Goal: Task Accomplishment & Management: Manage account settings

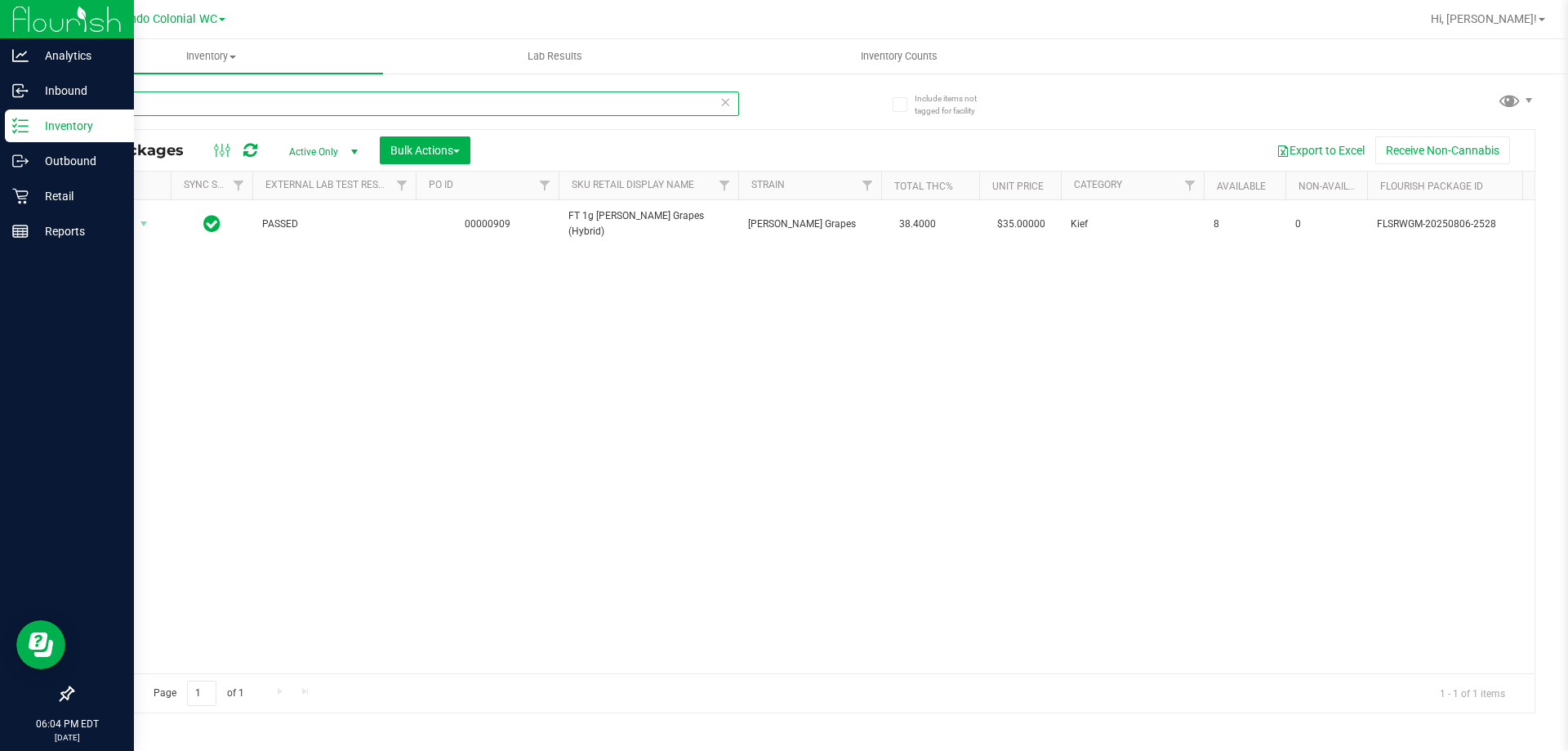
drag, startPoint x: 292, startPoint y: 93, endPoint x: 0, endPoint y: 131, distance: 294.5
click at [0, 133] on div "Analytics Inbound Inventory Outbound Retail Reports 06:04 PM EDT [DATE] 08/20 O…" at bounding box center [784, 375] width 1568 height 751
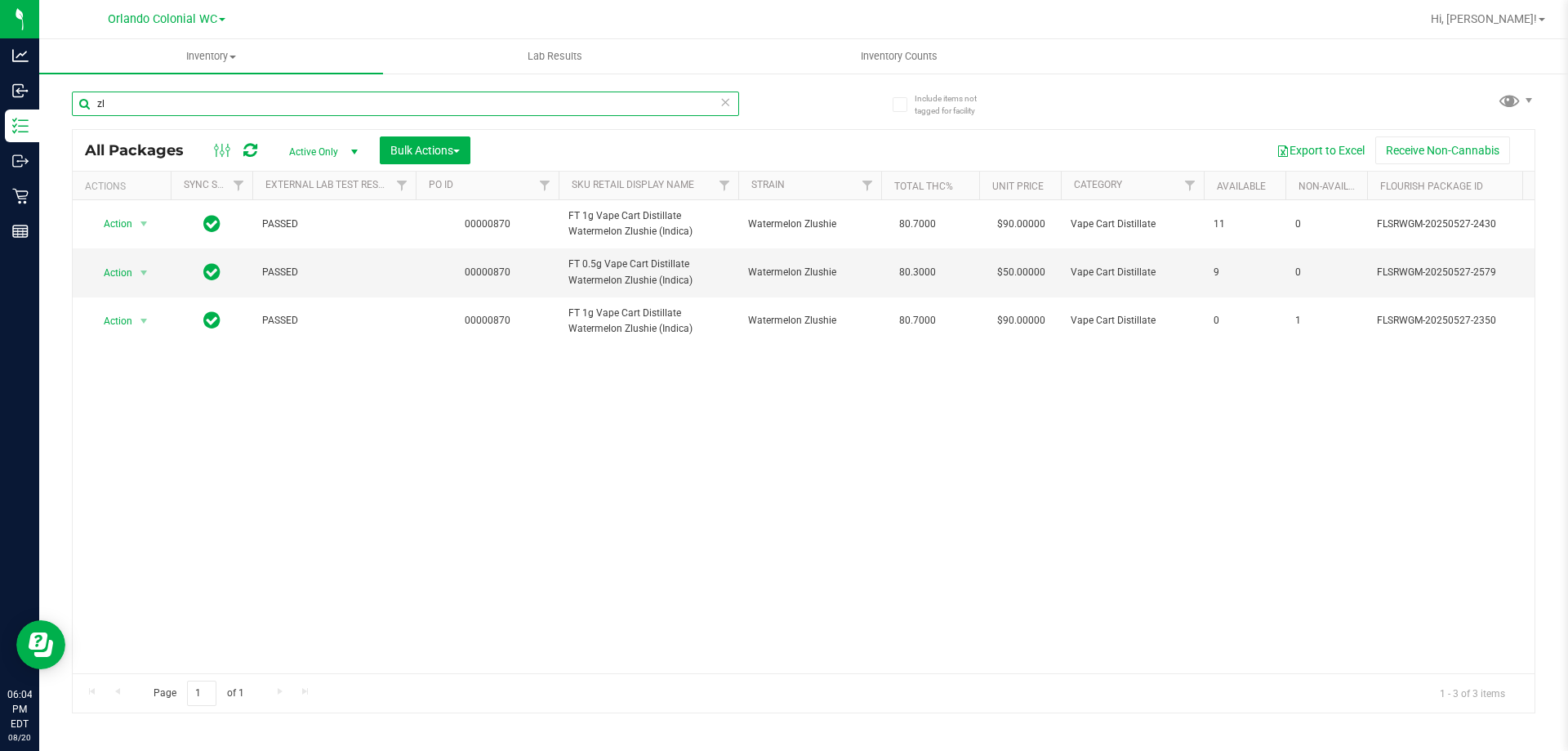
type input "z"
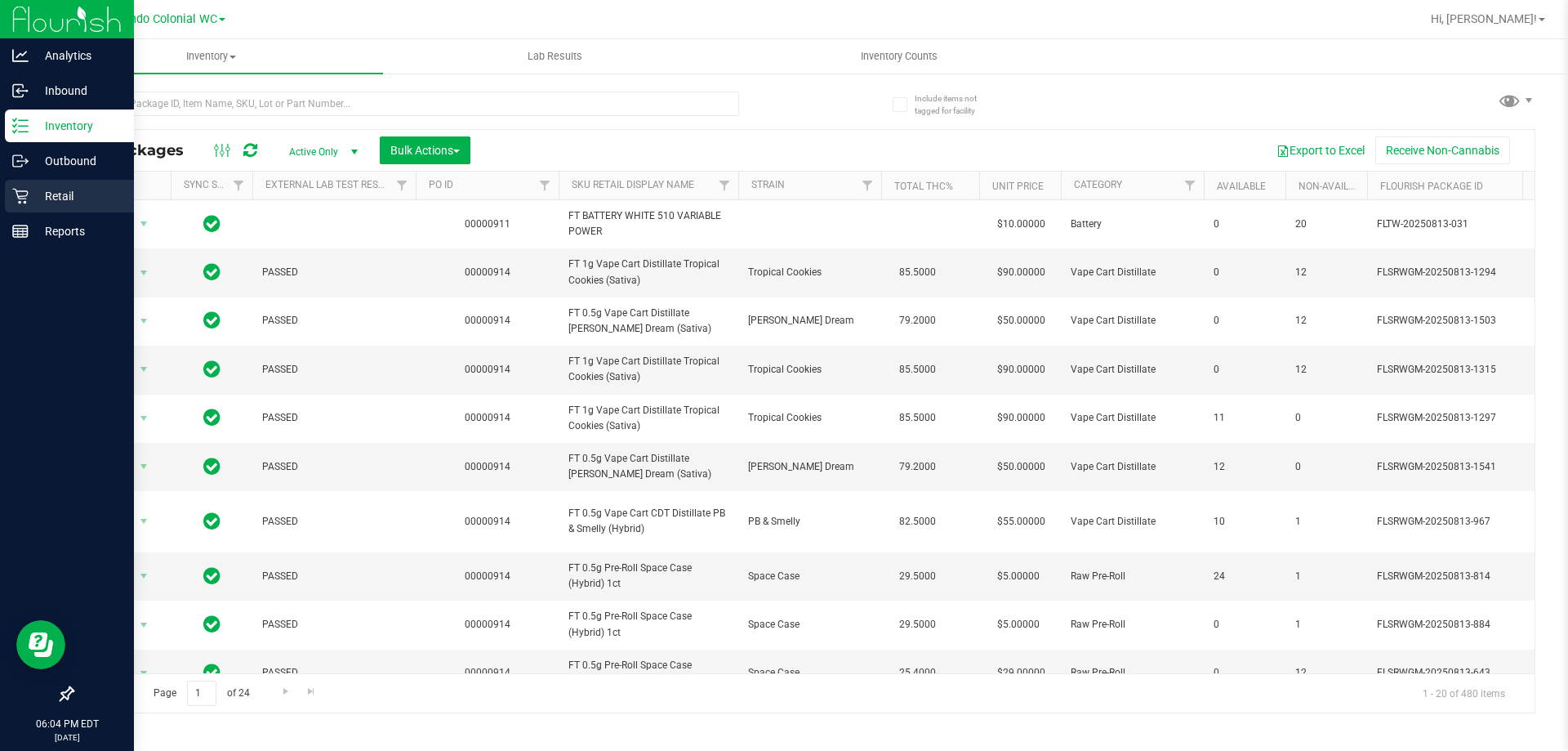
click at [27, 201] on icon at bounding box center [20, 195] width 16 height 16
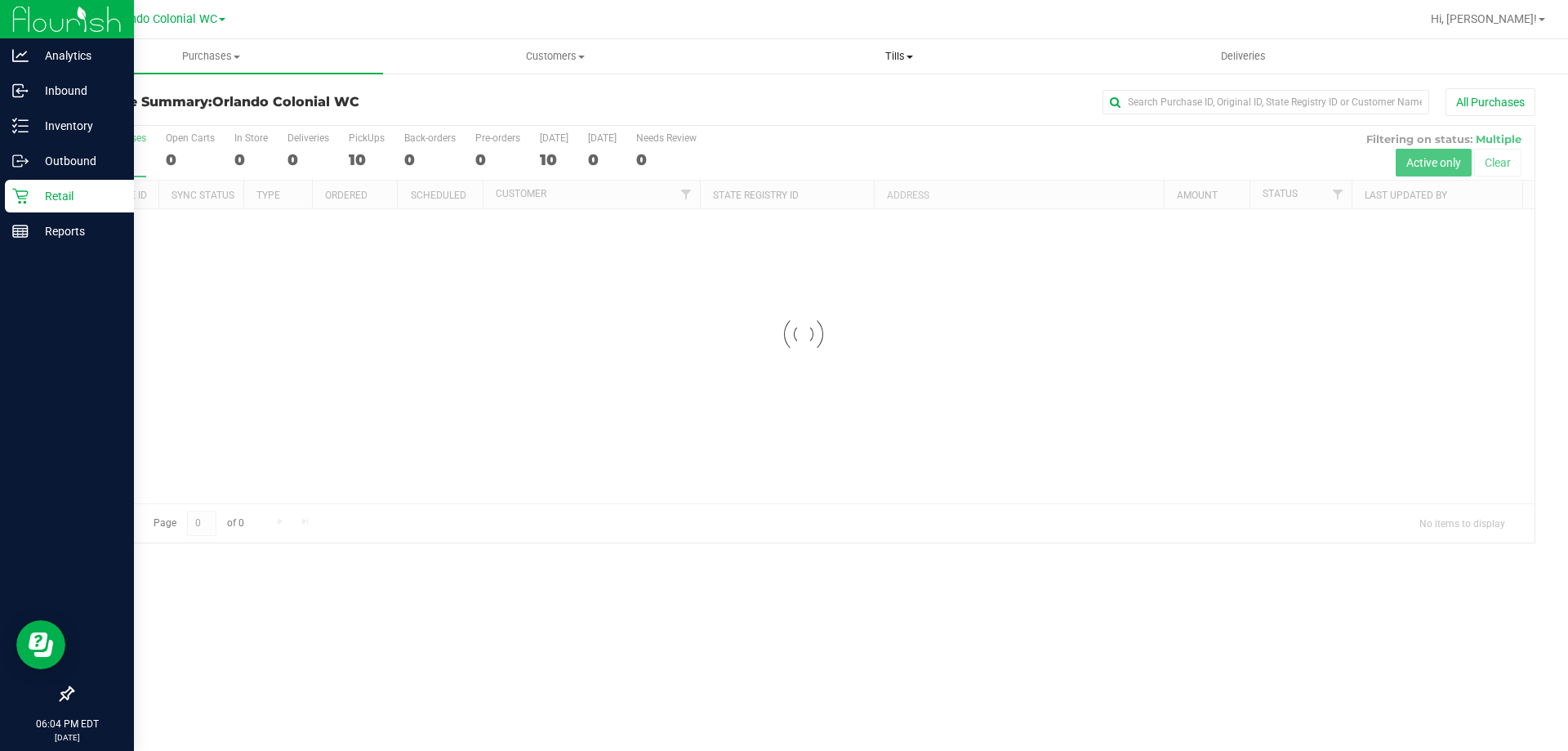
click at [910, 61] on span "Tills" at bounding box center [898, 56] width 342 height 15
click at [761, 93] on span "Manage tills" at bounding box center [782, 99] width 111 height 14
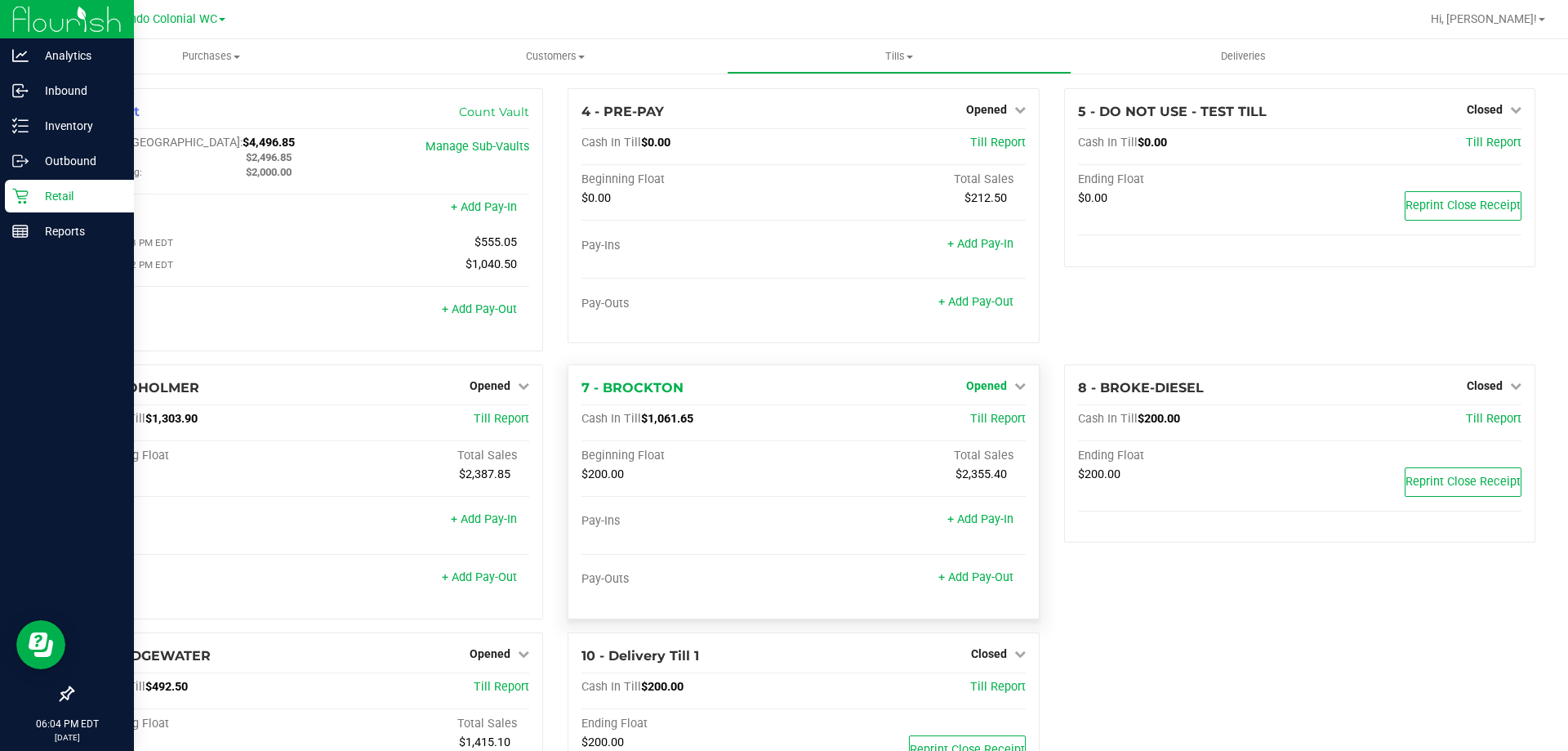
click at [994, 390] on span "Opened" at bounding box center [986, 385] width 41 height 13
click at [980, 422] on link "Close Till" at bounding box center [988, 419] width 44 height 13
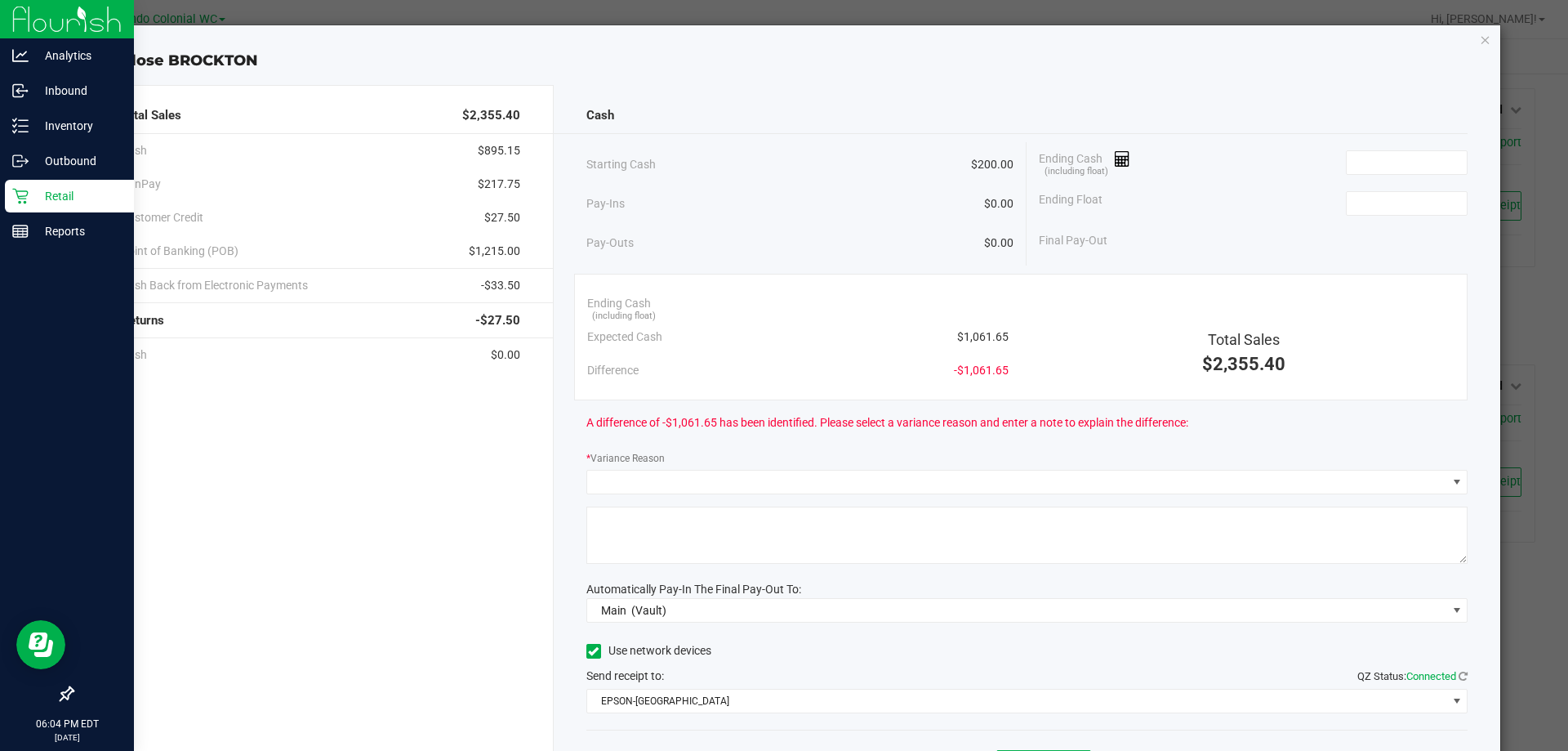
click at [960, 340] on span "$1,061.65" at bounding box center [983, 336] width 52 height 17
drag, startPoint x: 960, startPoint y: 340, endPoint x: 1009, endPoint y: 315, distance: 55.0
click at [960, 339] on span "$1,061.65" at bounding box center [983, 336] width 52 height 17
copy span "1,061.65"
click at [1376, 151] on span at bounding box center [1407, 163] width 122 height 25
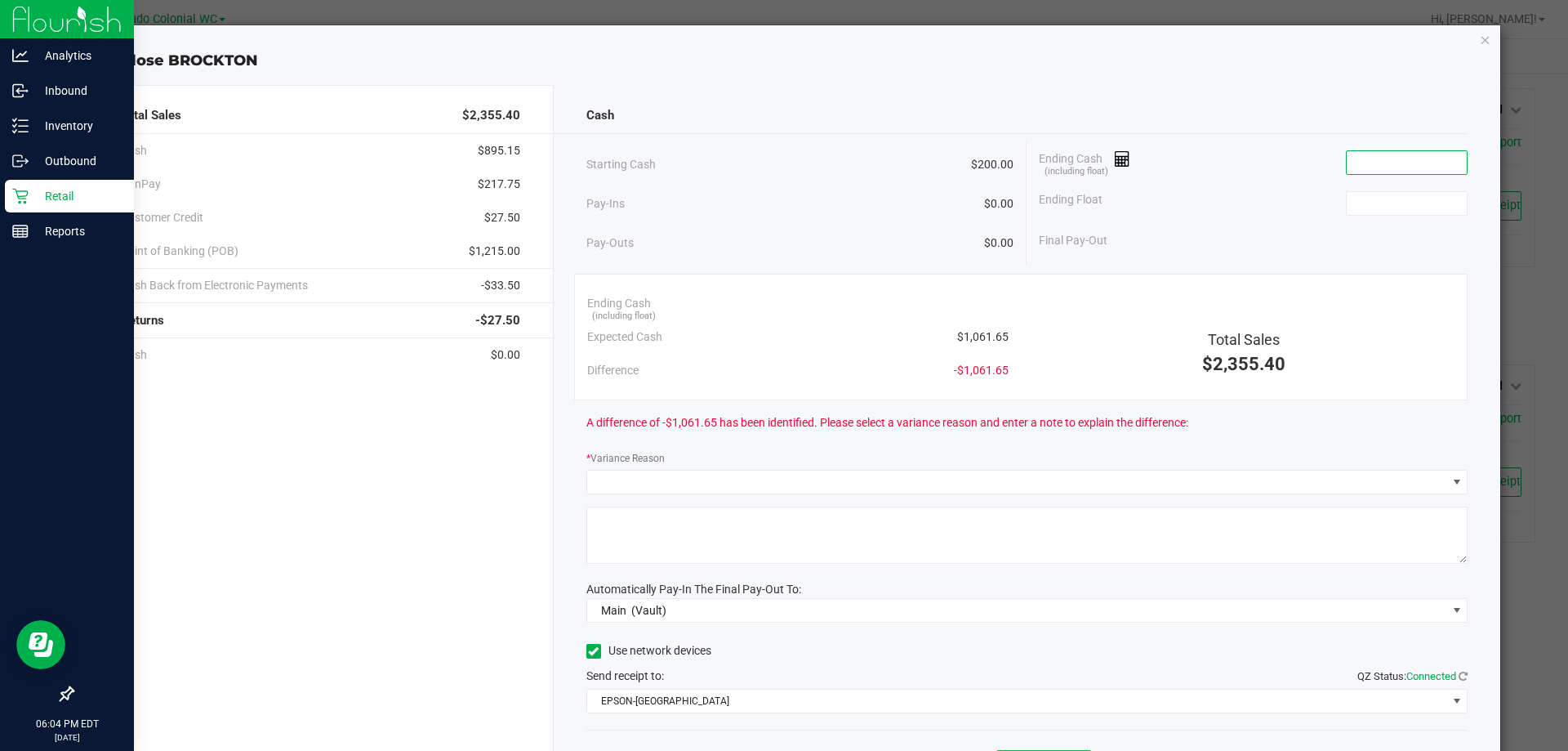
click at [1377, 160] on input at bounding box center [1407, 163] width 120 height 23
paste input "1061.65"
type input "$1,061.65"
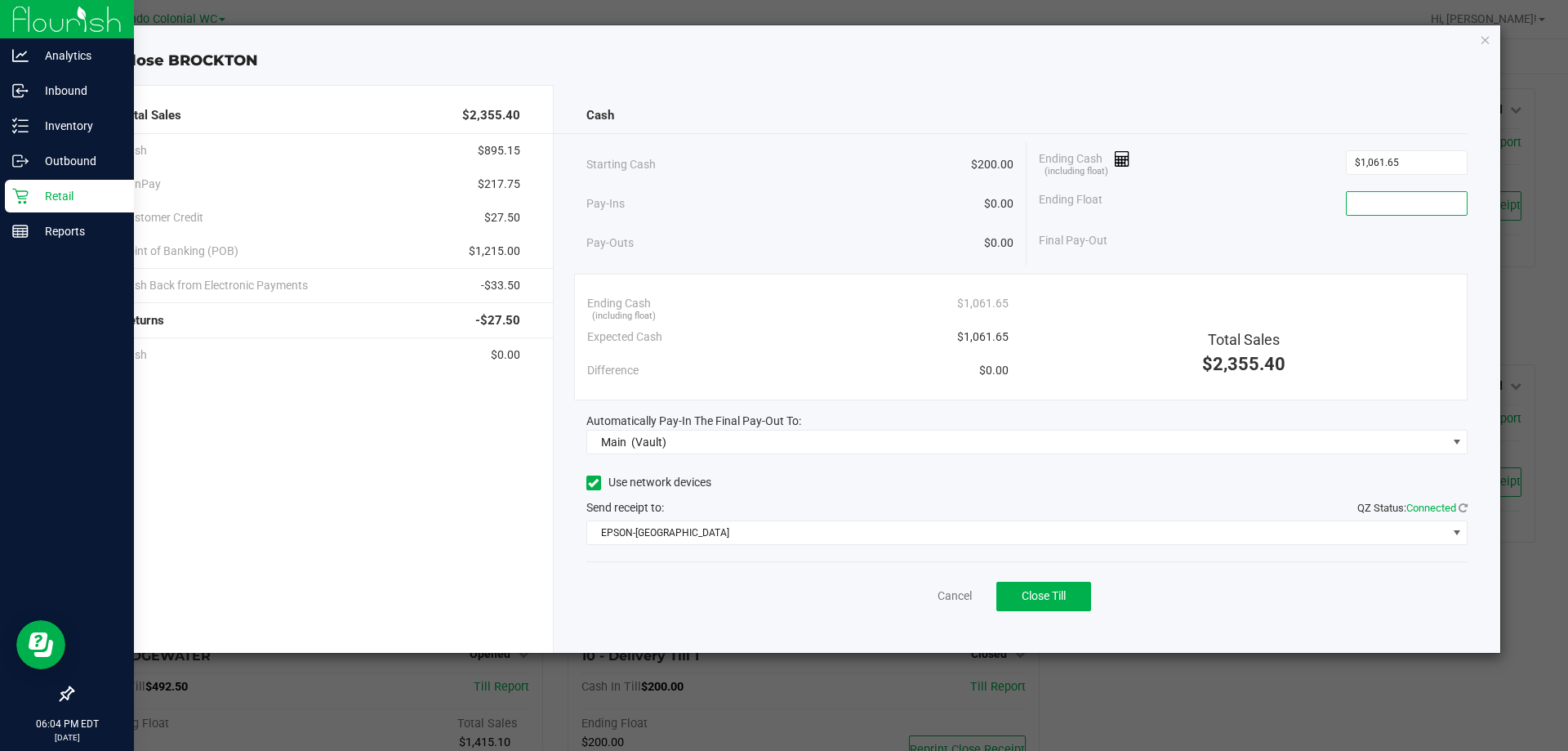
click at [1371, 208] on input at bounding box center [1407, 203] width 120 height 23
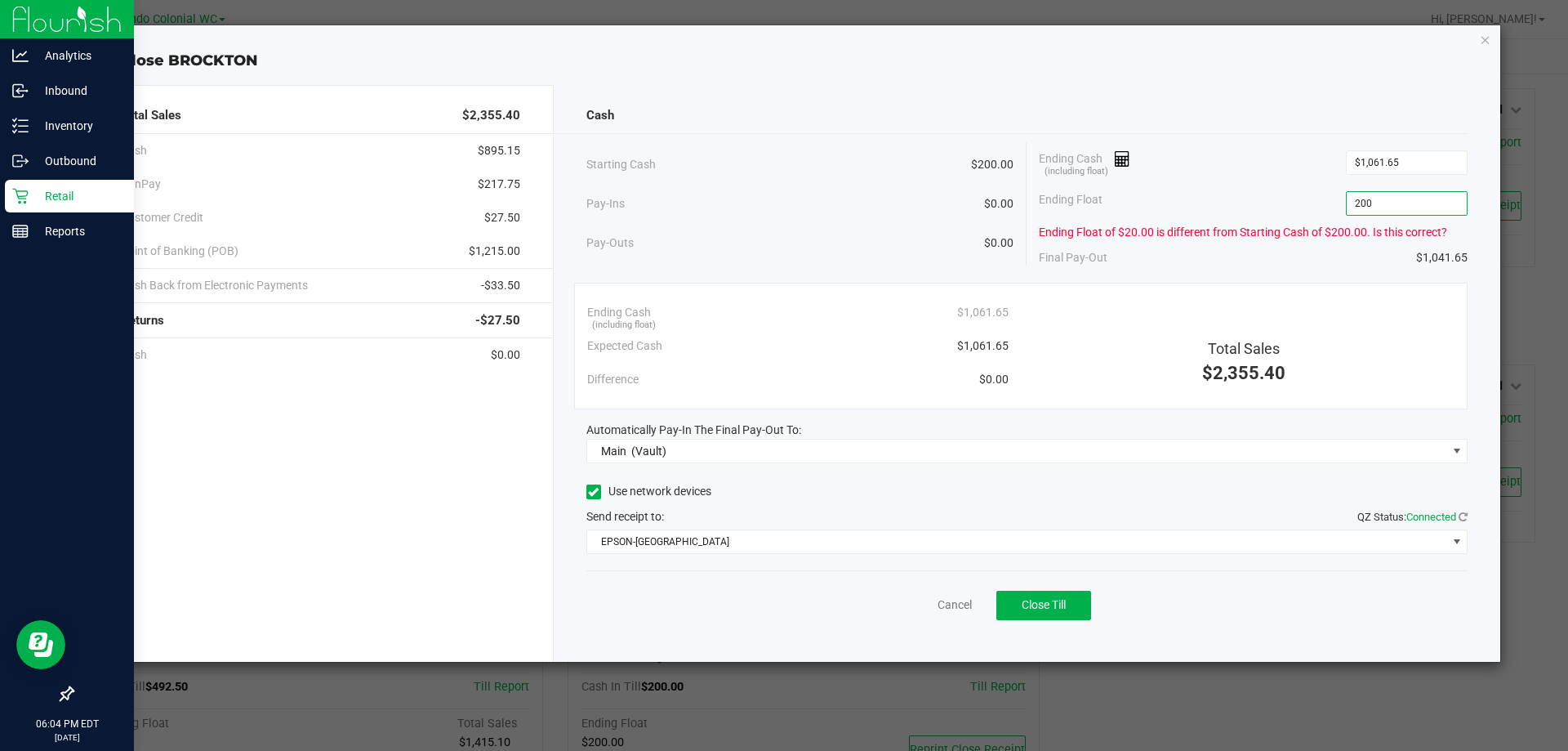
type input "$200.00"
click at [1343, 296] on div "Total Sales $2,355.40" at bounding box center [1243, 342] width 446 height 92
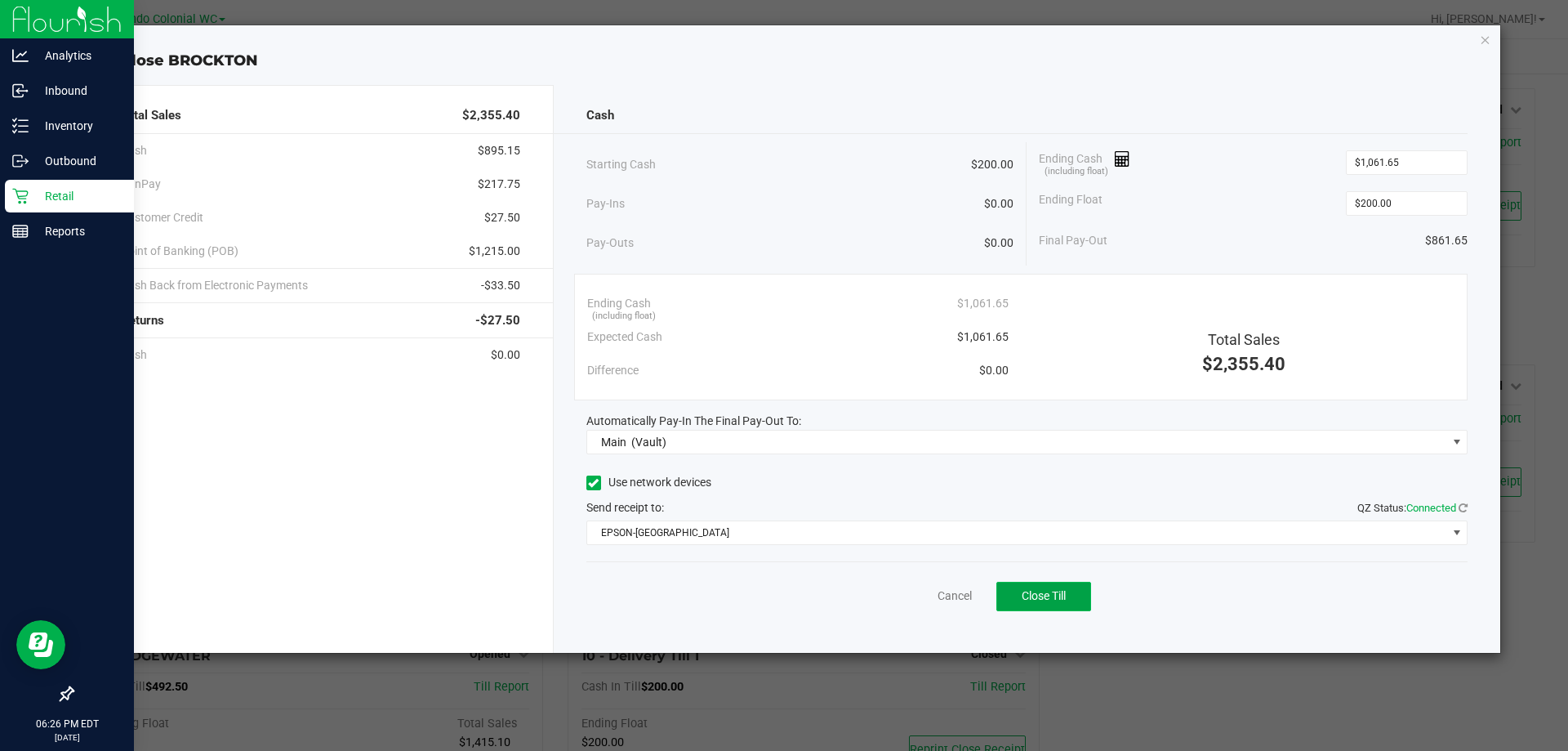
click at [1028, 584] on button "Close Till" at bounding box center [1043, 595] width 95 height 29
click at [1485, 44] on icon "button" at bounding box center [1484, 39] width 11 height 20
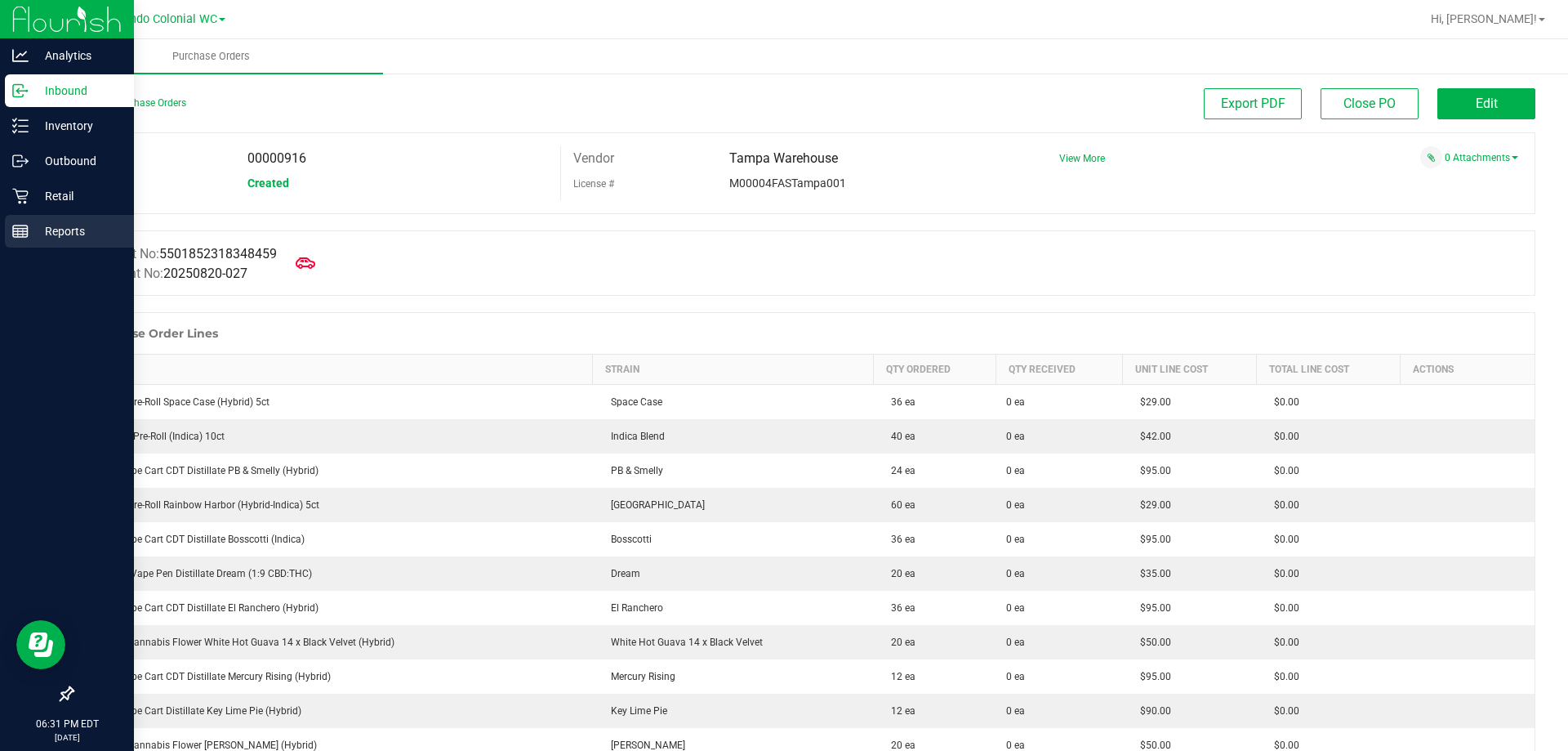
click at [45, 231] on p "Reports" at bounding box center [78, 231] width 98 height 20
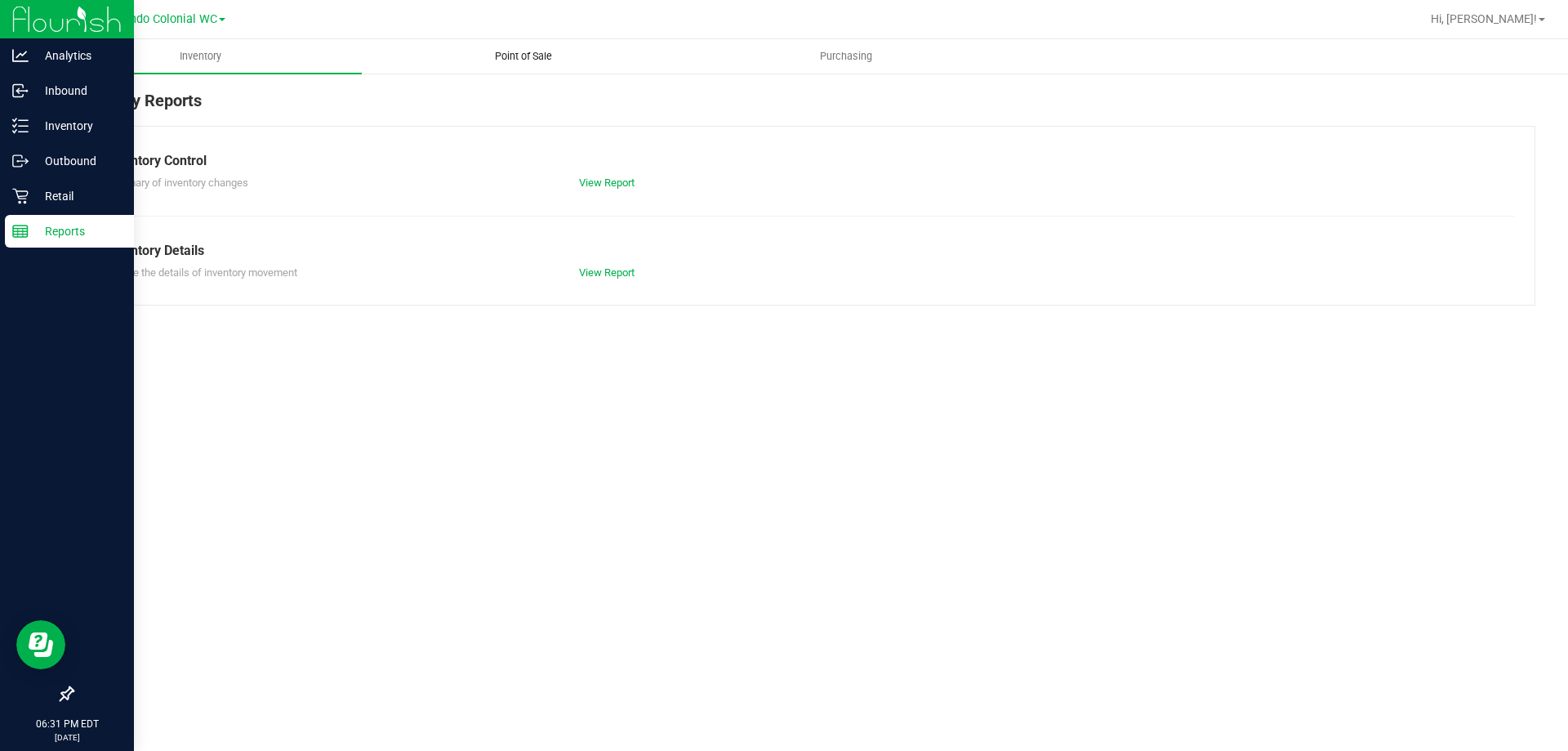
click at [490, 69] on uib-tab-heading "Point of Sale" at bounding box center [523, 56] width 321 height 33
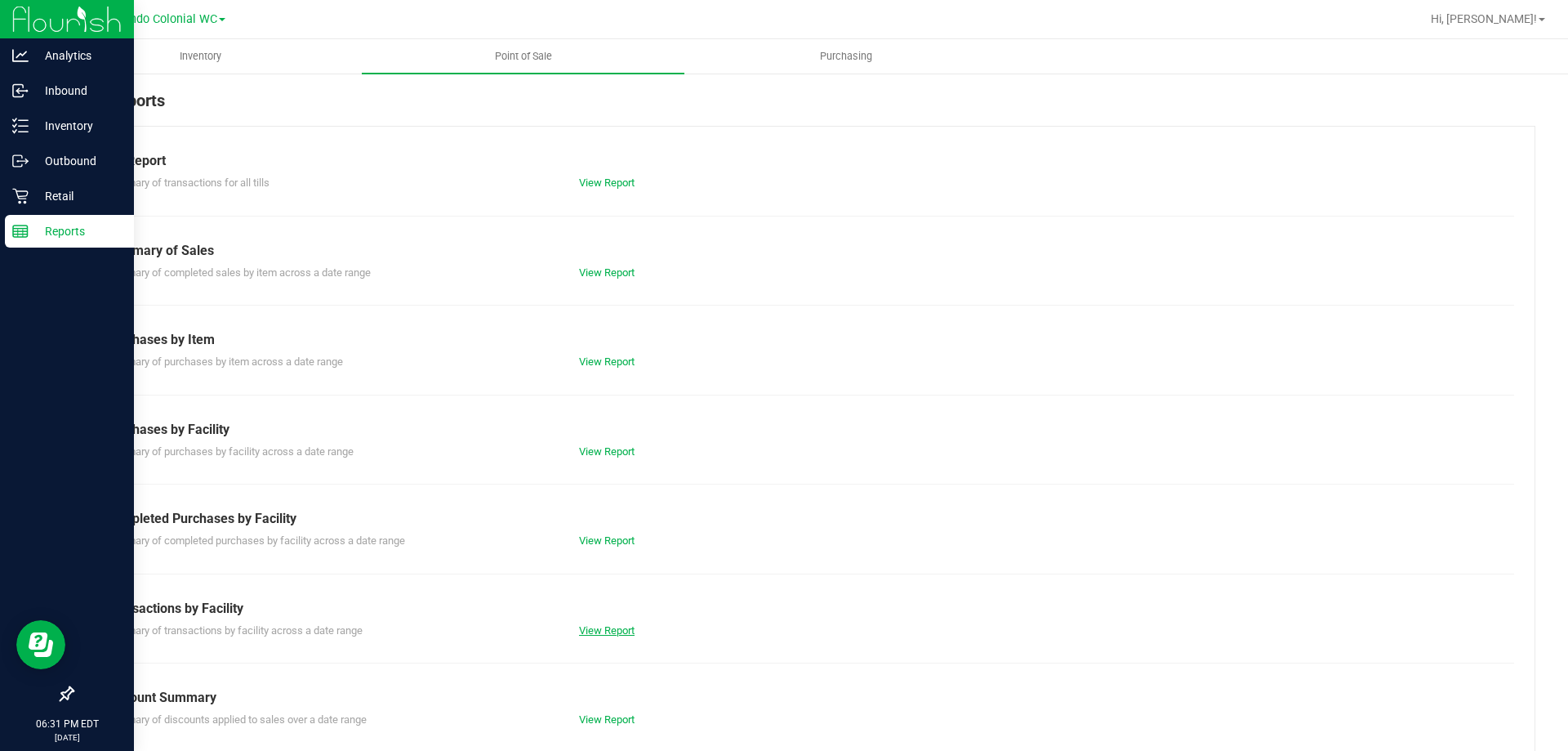
click at [616, 631] on link "View Report" at bounding box center [607, 630] width 56 height 12
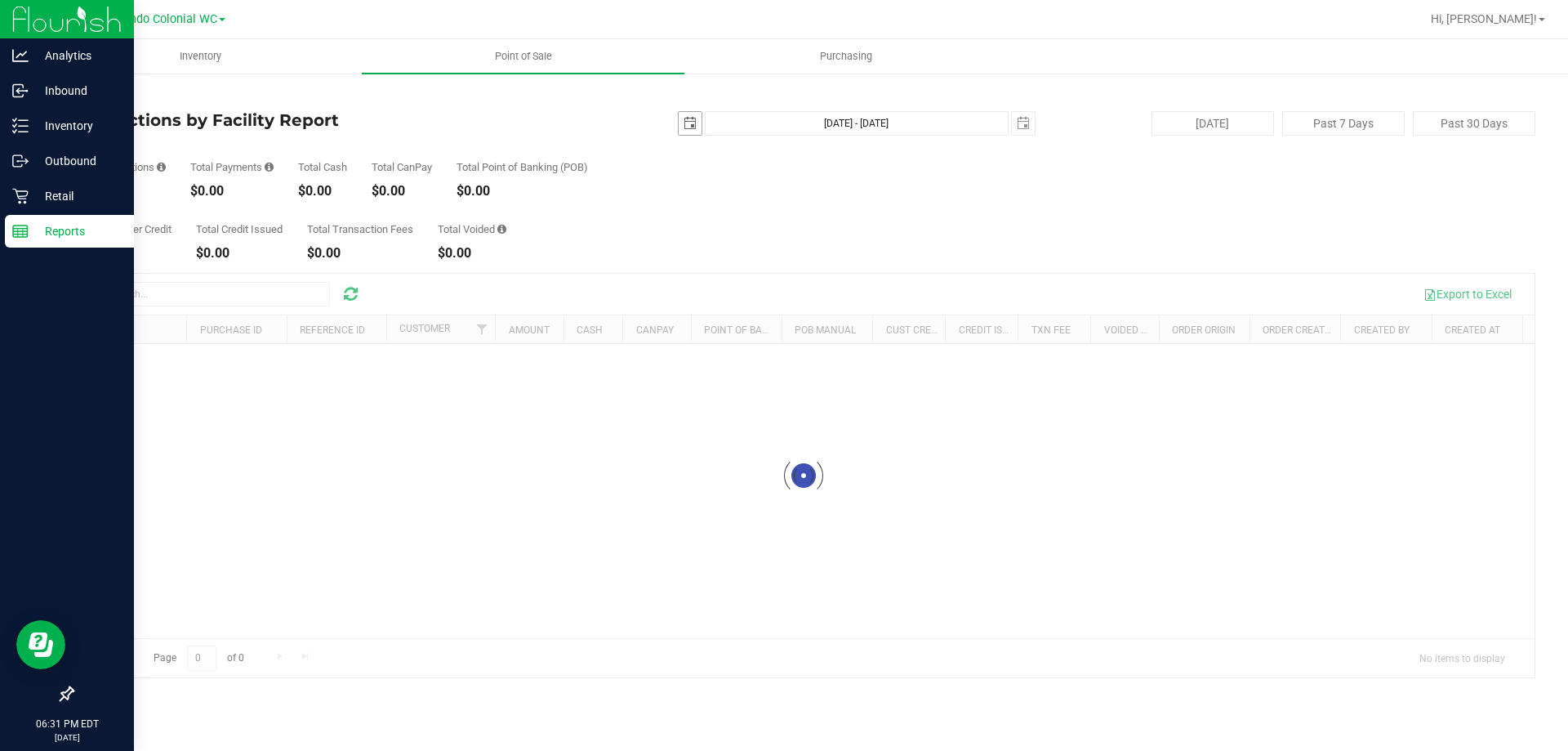
click at [684, 126] on span "select" at bounding box center [690, 123] width 13 height 13
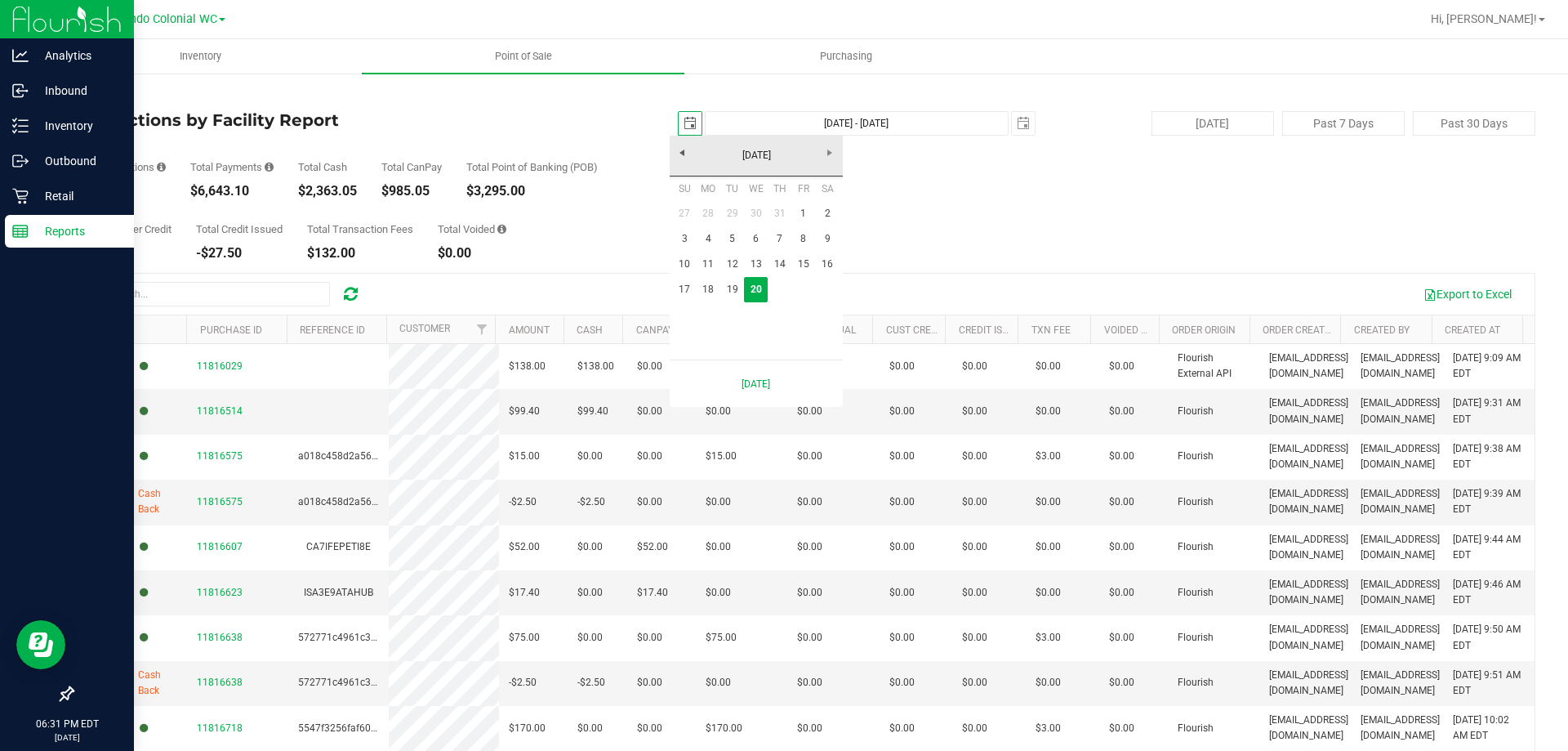
scroll to position [0, 41]
click at [734, 295] on link "19" at bounding box center [733, 289] width 24 height 25
type input "[DATE]"
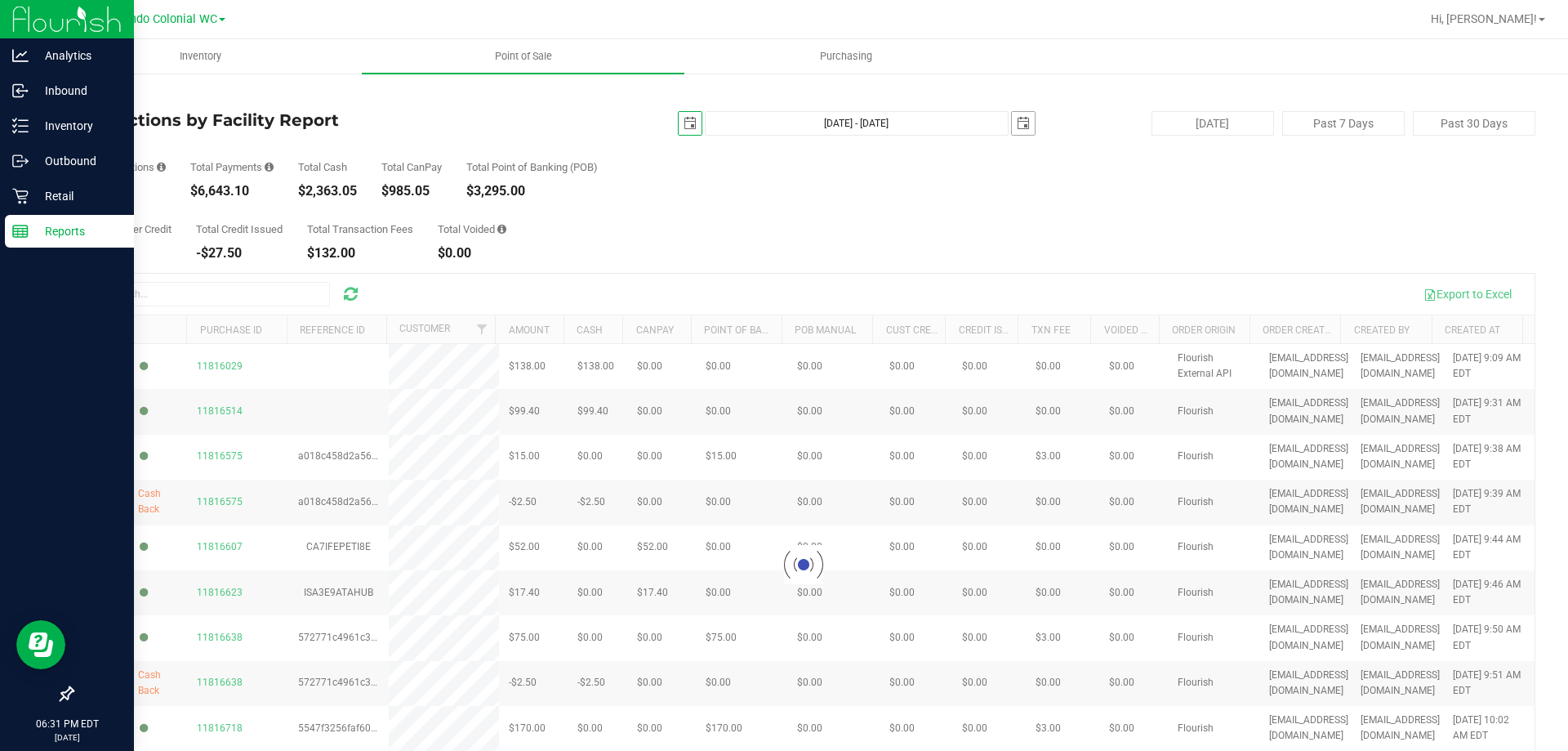
click at [1027, 127] on span "[DATE]" at bounding box center [1023, 123] width 25 height 25
click at [1017, 125] on span "select" at bounding box center [1023, 123] width 13 height 13
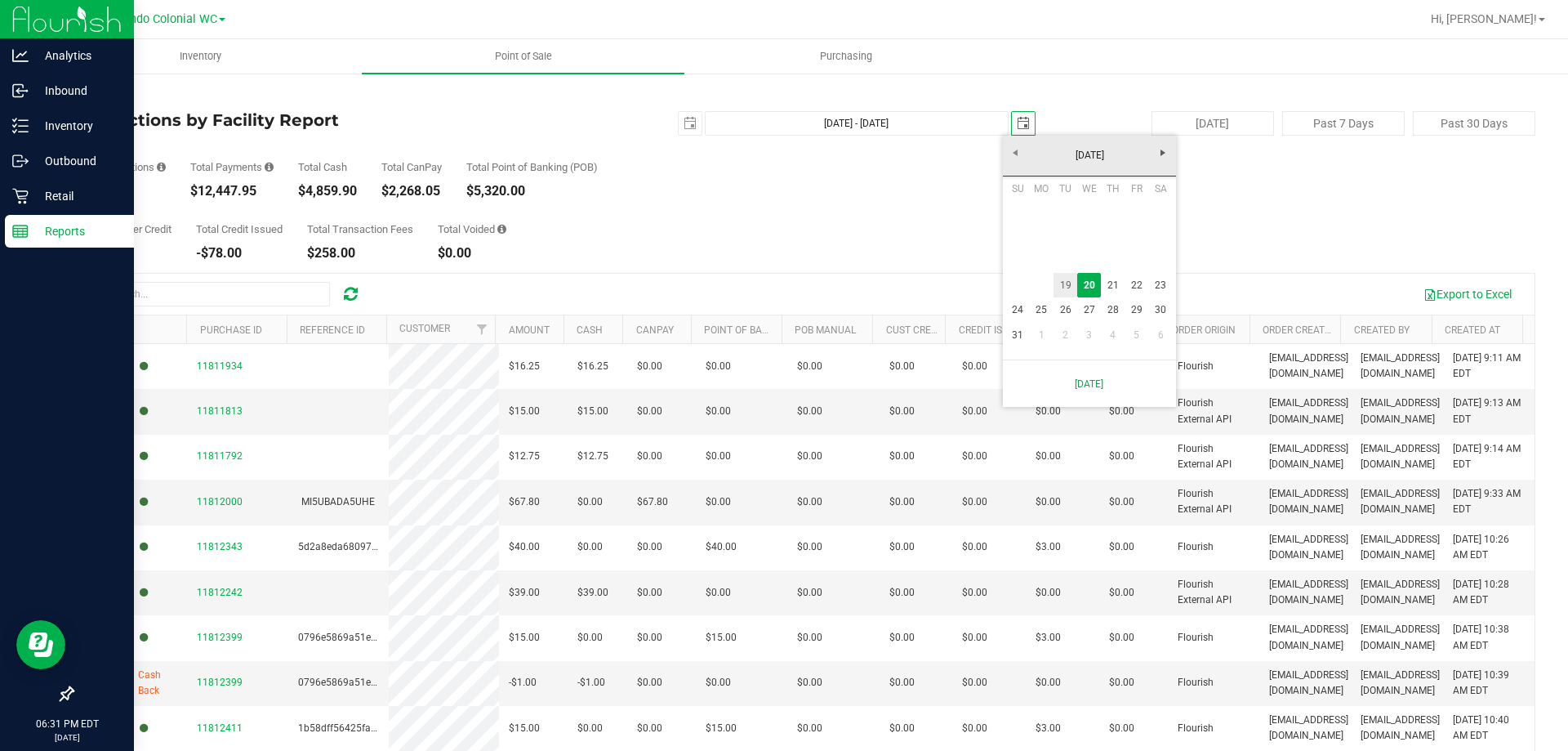
click at [1065, 283] on link "19" at bounding box center [1066, 285] width 24 height 25
type input "[DATE] - [DATE]"
type input "[DATE]"
